Goal: Information Seeking & Learning: Check status

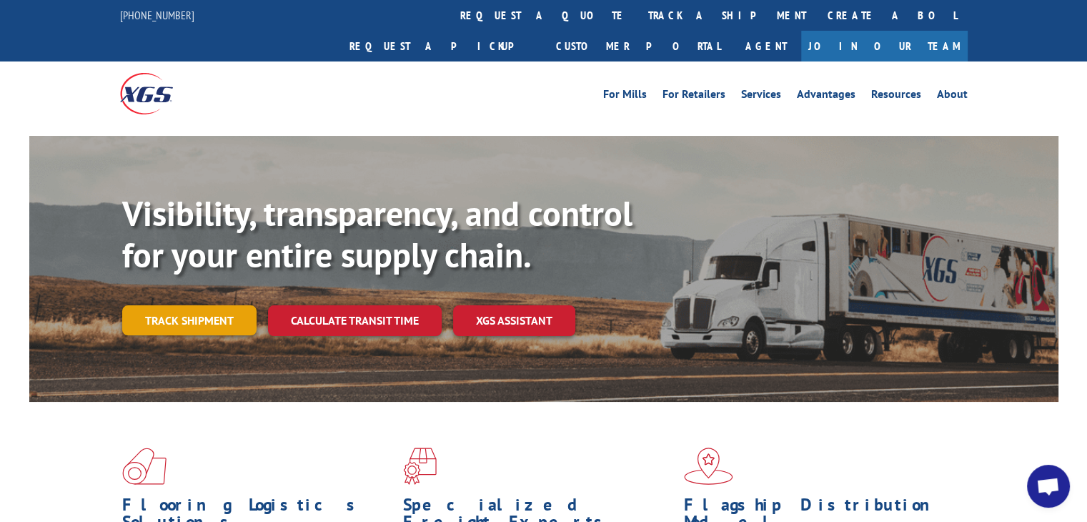
click at [176, 305] on link "Track shipment" at bounding box center [189, 320] width 134 height 30
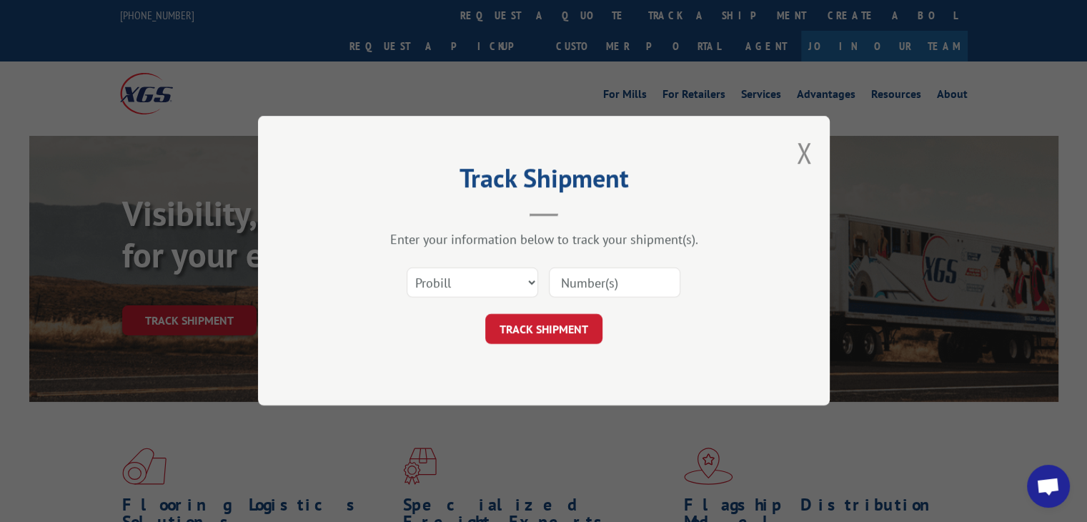
click at [586, 291] on input at bounding box center [614, 283] width 131 height 30
type input "17402338"
click at [510, 346] on div "Track Shipment Enter your information below to track your shipment(s). Select c…" at bounding box center [544, 260] width 572 height 289
click at [539, 334] on button "TRACK SHIPMENT" at bounding box center [543, 329] width 117 height 30
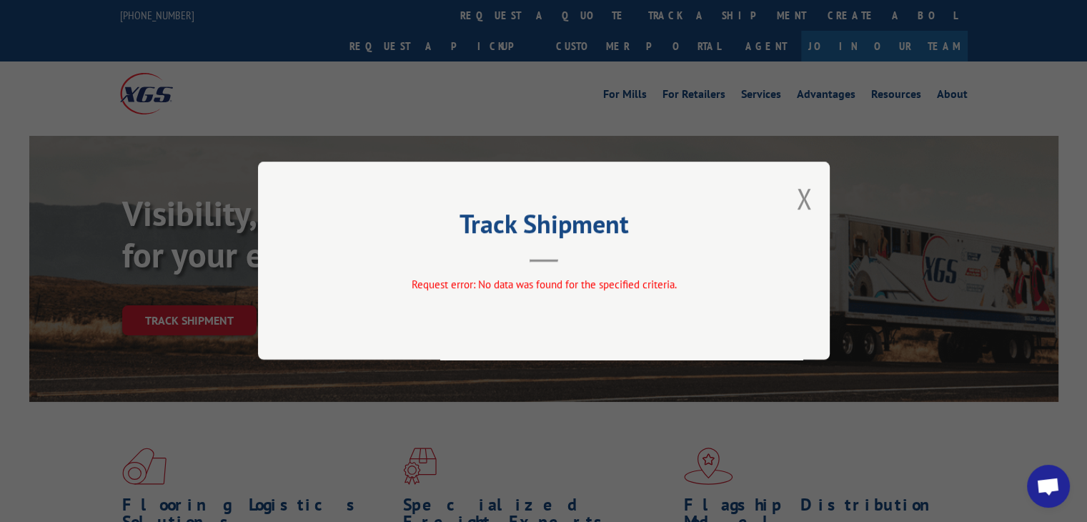
click at [806, 206] on button "Close modal" at bounding box center [804, 198] width 16 height 38
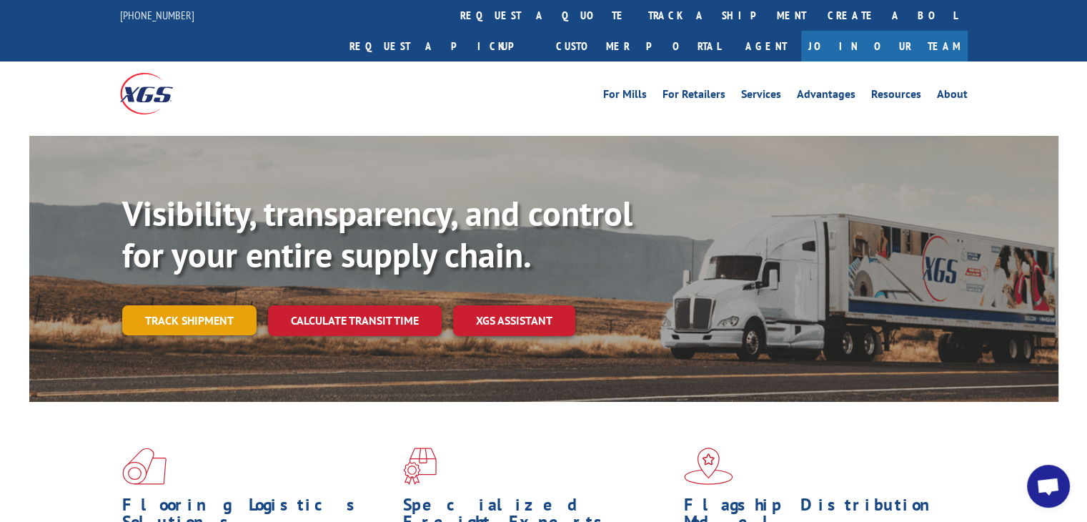
click at [221, 305] on link "Track shipment" at bounding box center [189, 320] width 134 height 30
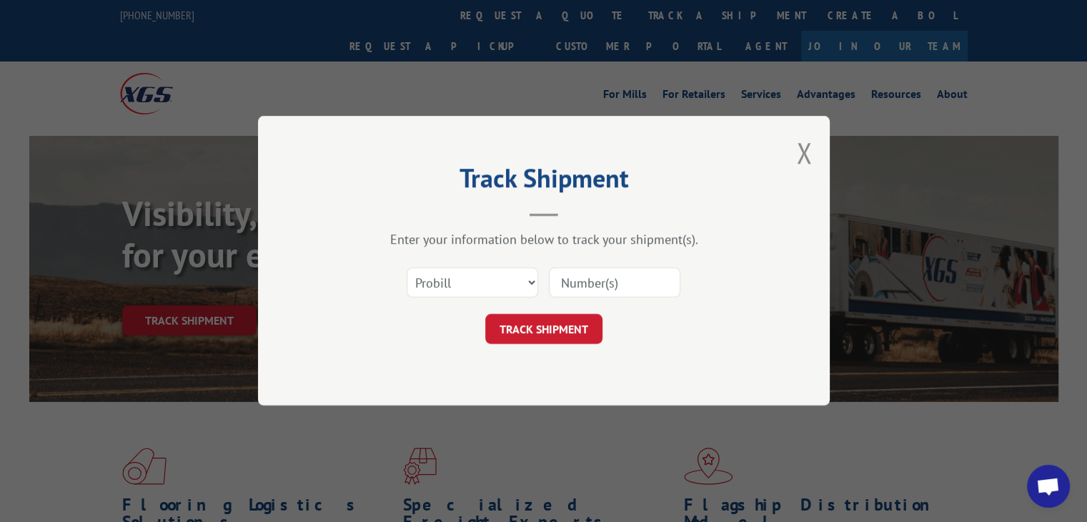
click at [617, 274] on input at bounding box center [614, 283] width 131 height 30
paste input "17402338"
type input "17402338"
click at [562, 323] on button "TRACK SHIPMENT" at bounding box center [543, 329] width 117 height 30
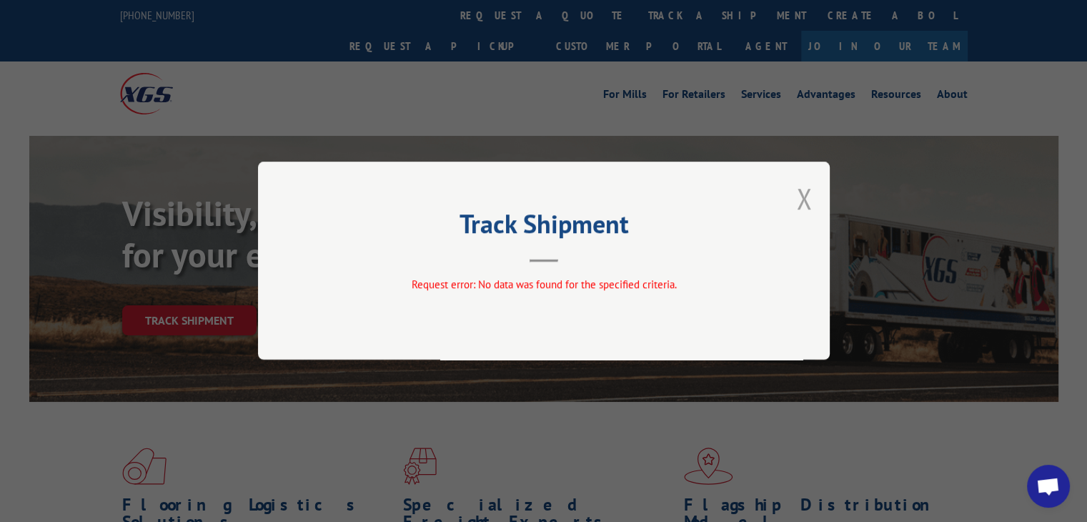
click at [800, 192] on button "Close modal" at bounding box center [804, 198] width 16 height 38
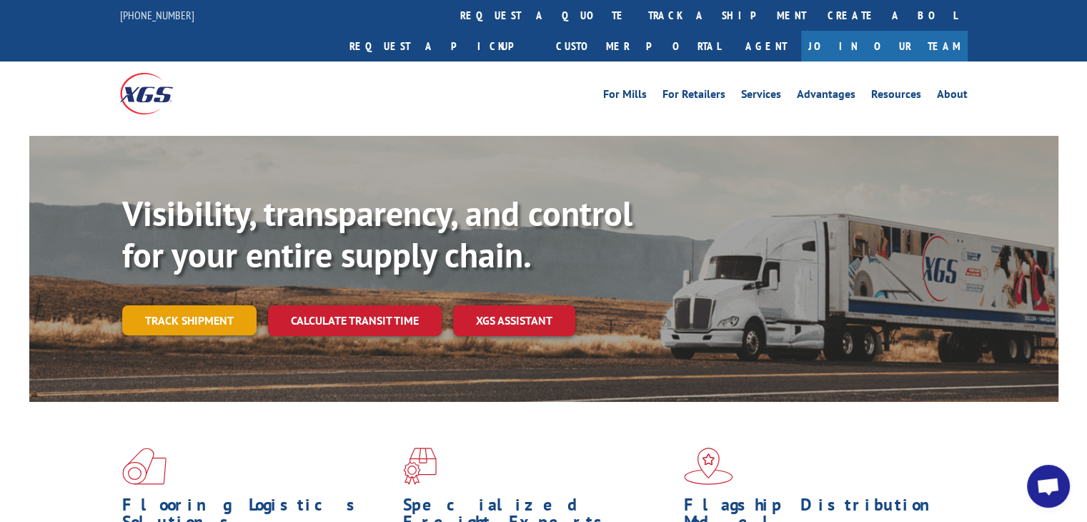
click at [170, 305] on link "Track shipment" at bounding box center [189, 320] width 134 height 30
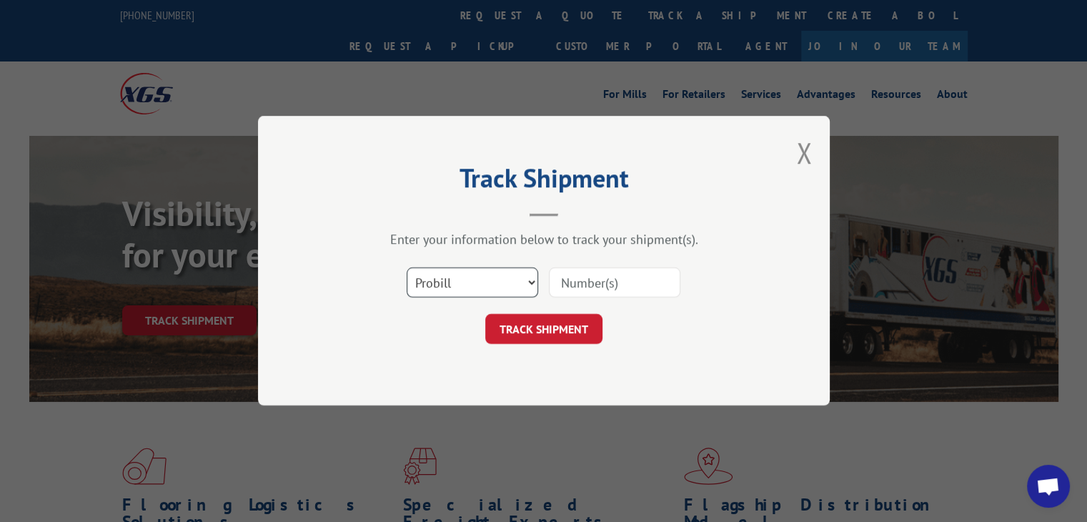
click at [437, 287] on select "Select category... Probill BOL PO" at bounding box center [472, 283] width 131 height 30
select select "bol"
click at [407, 268] on select "Select category... Probill BOL PO" at bounding box center [472, 283] width 131 height 30
click at [597, 283] on input at bounding box center [614, 283] width 131 height 30
paste input "17402338"
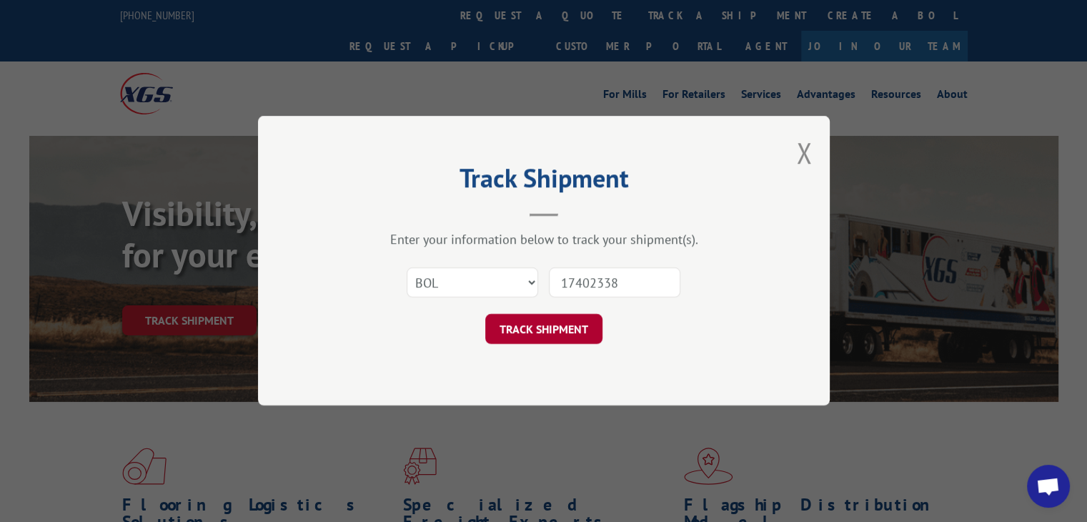
type input "17402338"
click at [558, 325] on button "TRACK SHIPMENT" at bounding box center [543, 329] width 117 height 30
